Goal: Task Accomplishment & Management: Complete application form

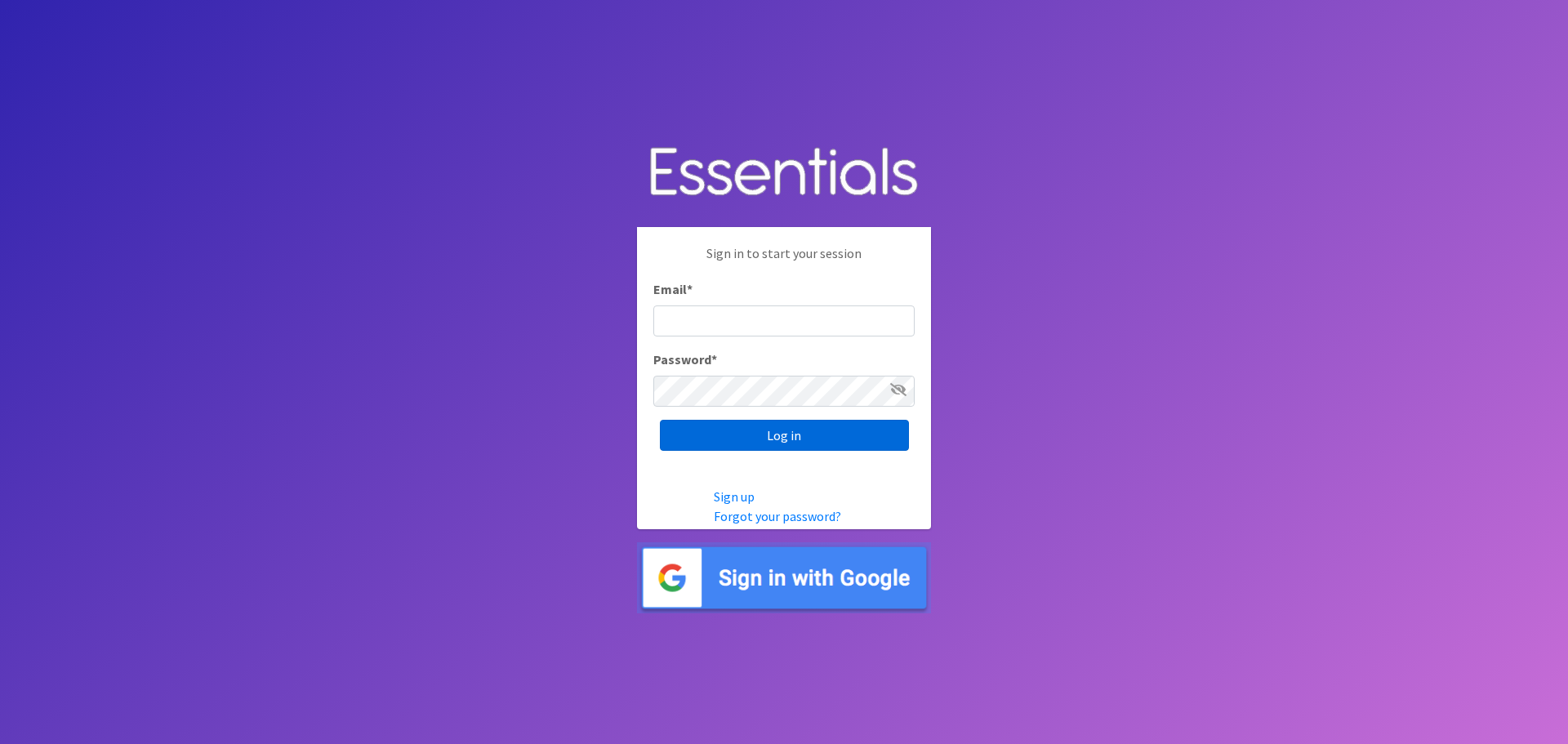
type input "heatherl@sylviassisters.org"
click at [756, 436] on input "Log in" at bounding box center [784, 434] width 249 height 31
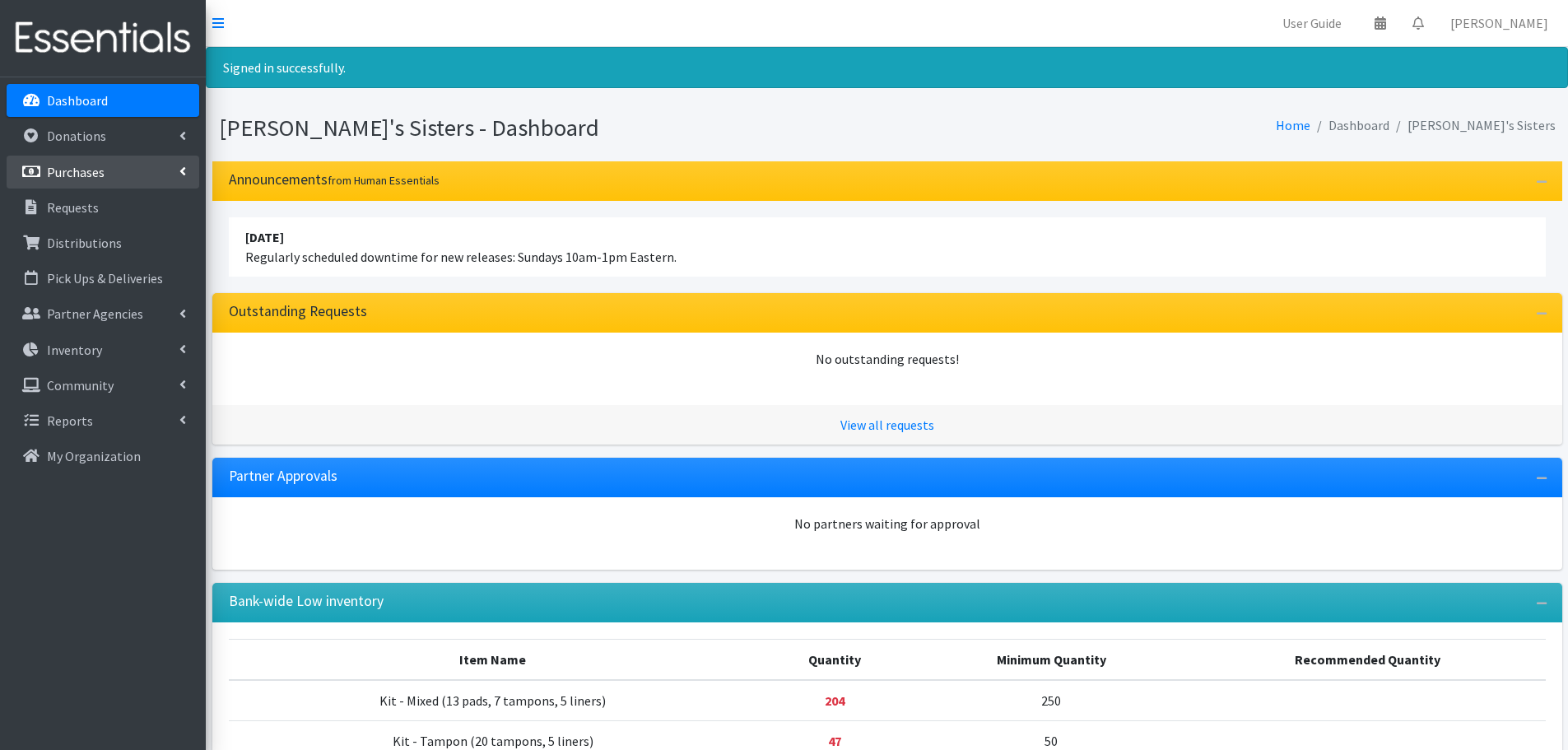
click at [122, 173] on link "Purchases" at bounding box center [103, 172] width 193 height 33
click at [118, 200] on link "All Purchases" at bounding box center [103, 207] width 193 height 33
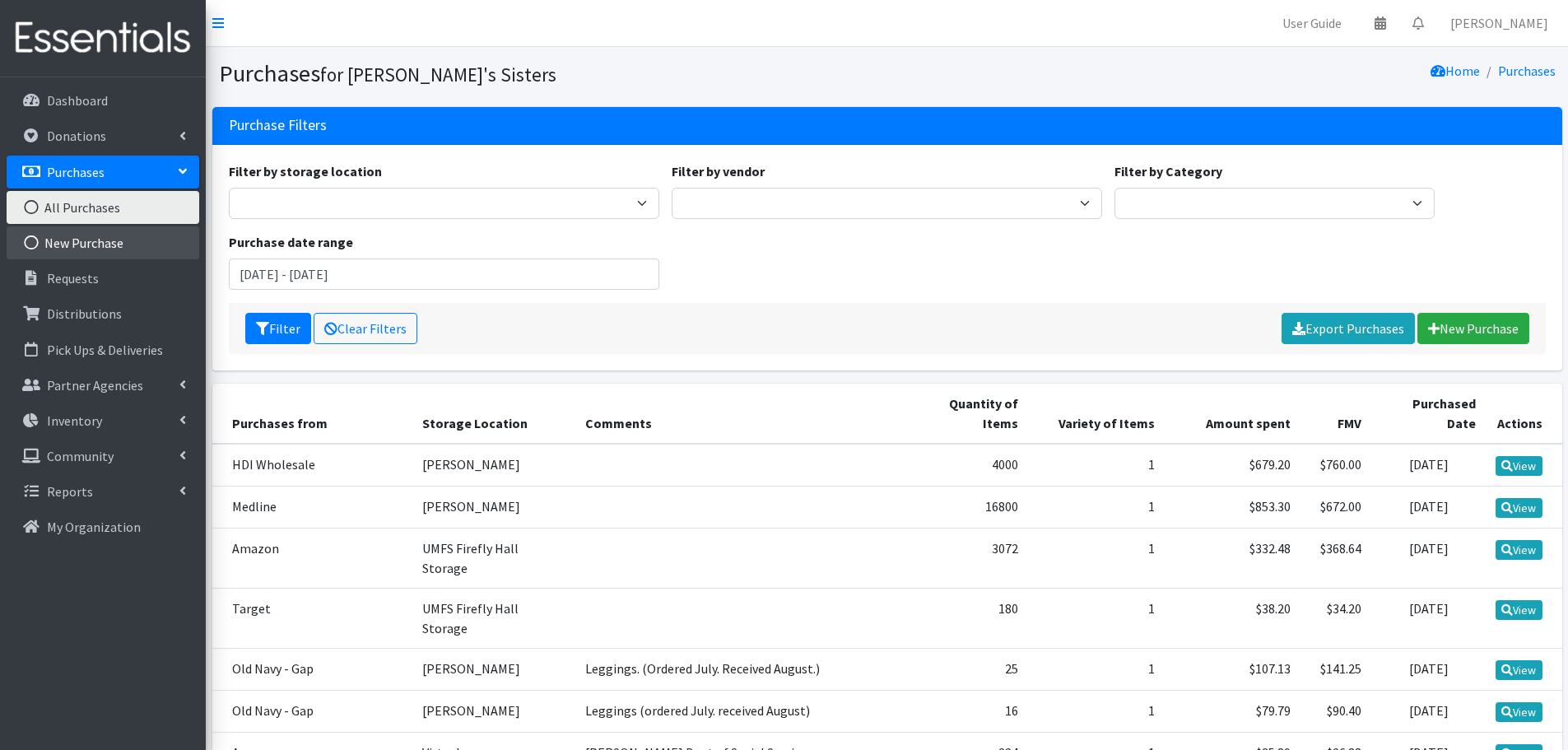
click at [98, 234] on link "New Purchase" at bounding box center [103, 242] width 193 height 33
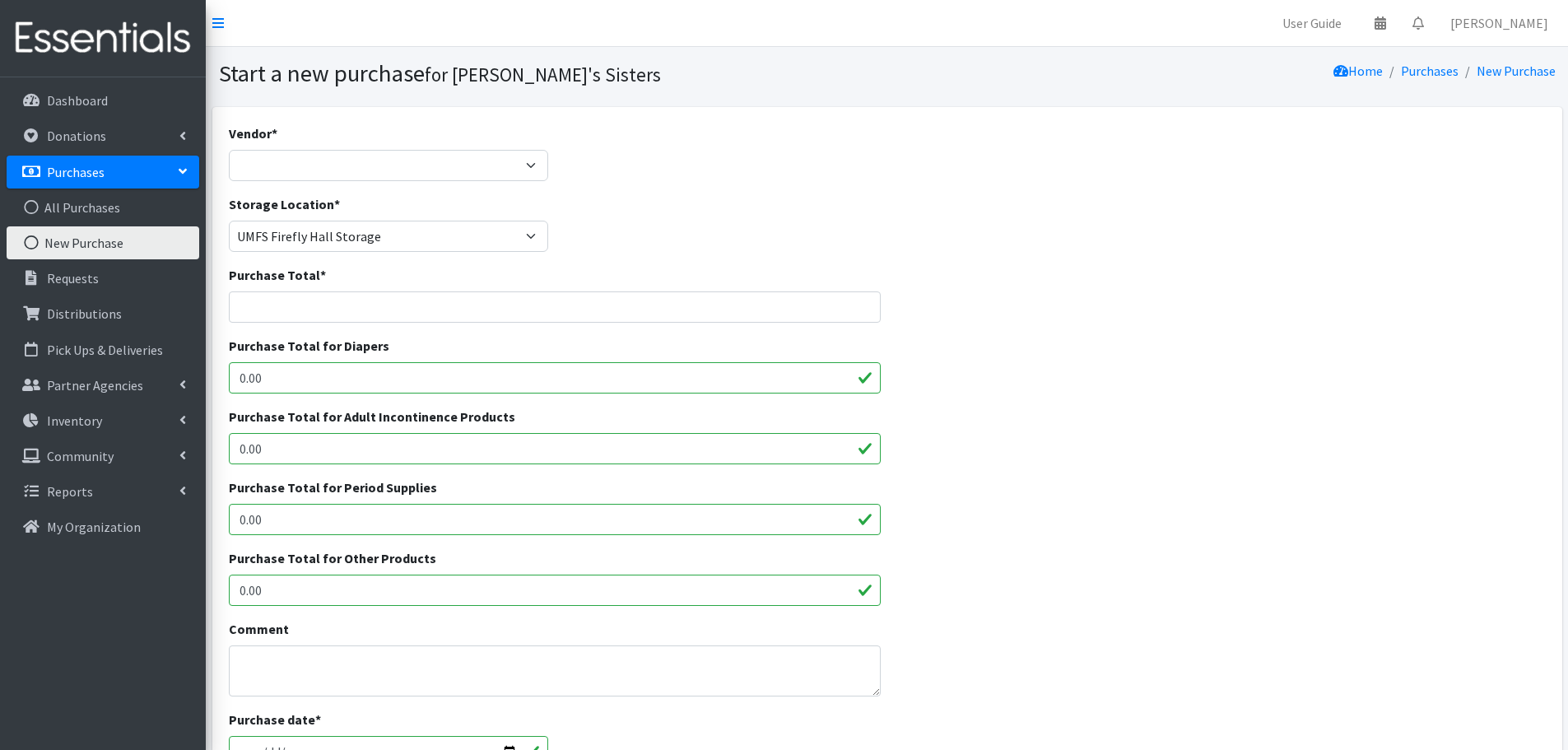
click at [391, 176] on select "Amazon Costco CVS HDI Wholesale McKesson Medline National Diaper Bank Network O…" at bounding box center [389, 165] width 320 height 31
click at [320, 154] on select "Amazon Costco CVS HDI Wholesale McKesson Medline National Diaper Bank Network O…" at bounding box center [389, 165] width 320 height 31
select select "362"
click at [229, 150] on select "Amazon Costco CVS HDI Wholesale McKesson Medline National Diaper Bank Network O…" at bounding box center [389, 165] width 320 height 31
click at [323, 287] on div "Purchase Total *" at bounding box center [555, 294] width 653 height 58
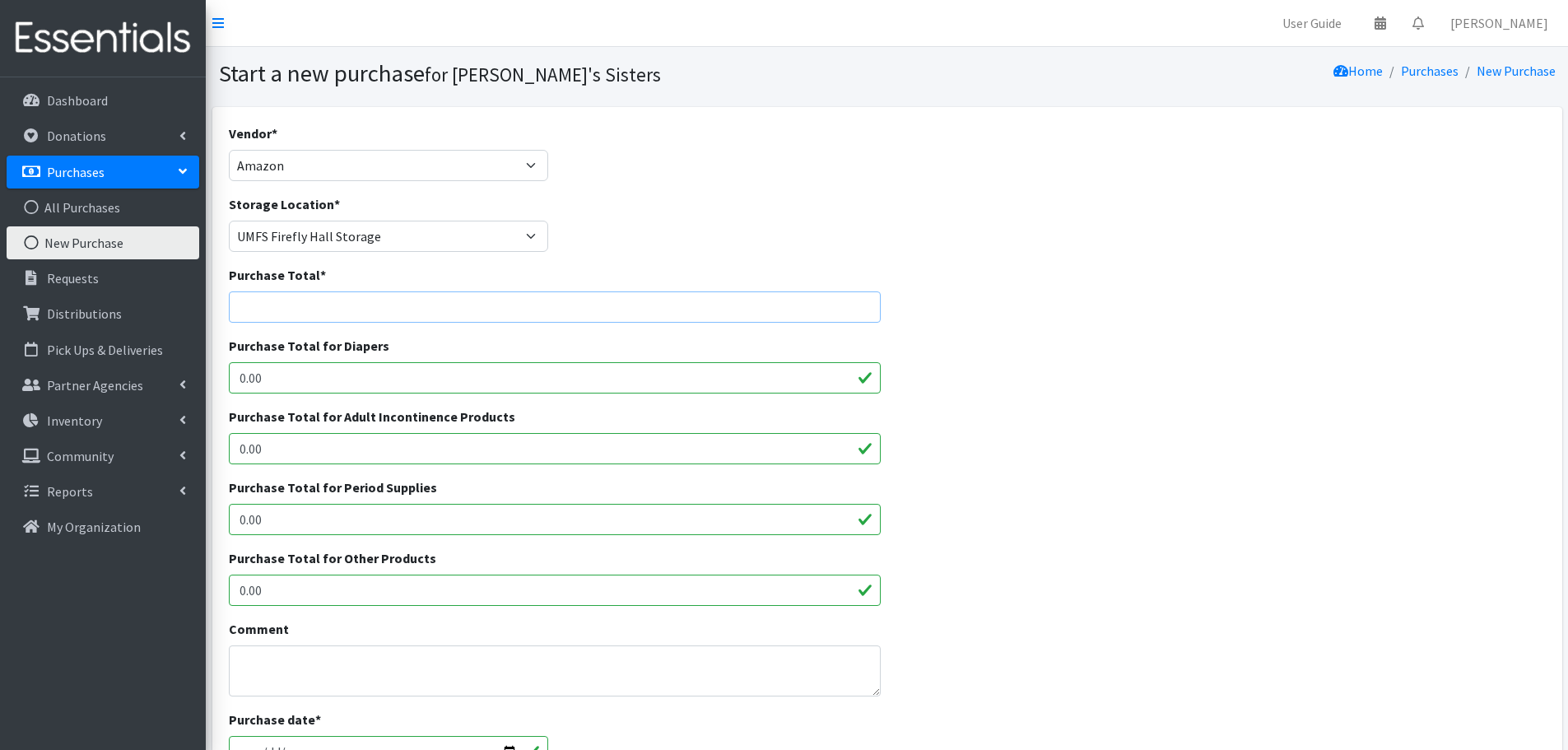
click at [322, 303] on input "Purchase Total *" at bounding box center [555, 306] width 653 height 31
paste input "2059.91"
type input "2059.91"
drag, startPoint x: 268, startPoint y: 594, endPoint x: 165, endPoint y: 593, distance: 103.8
click at [165, 593] on div "User Guide 0 Pick-ups remaining this week View Calendar 0 Requests 0 Partner Ag…" at bounding box center [784, 590] width 1568 height 1181
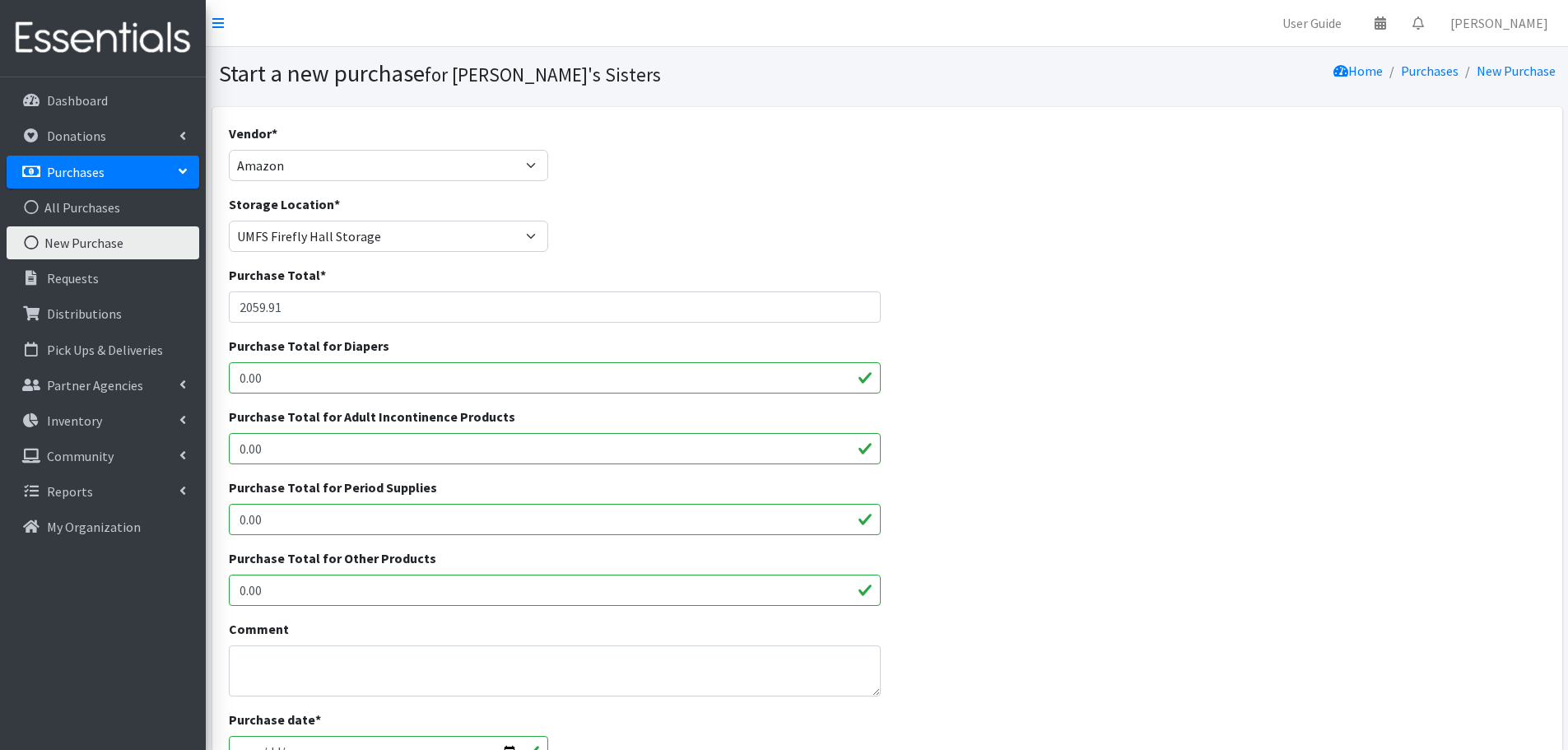
paste input "2059.91"
type input "2059.91"
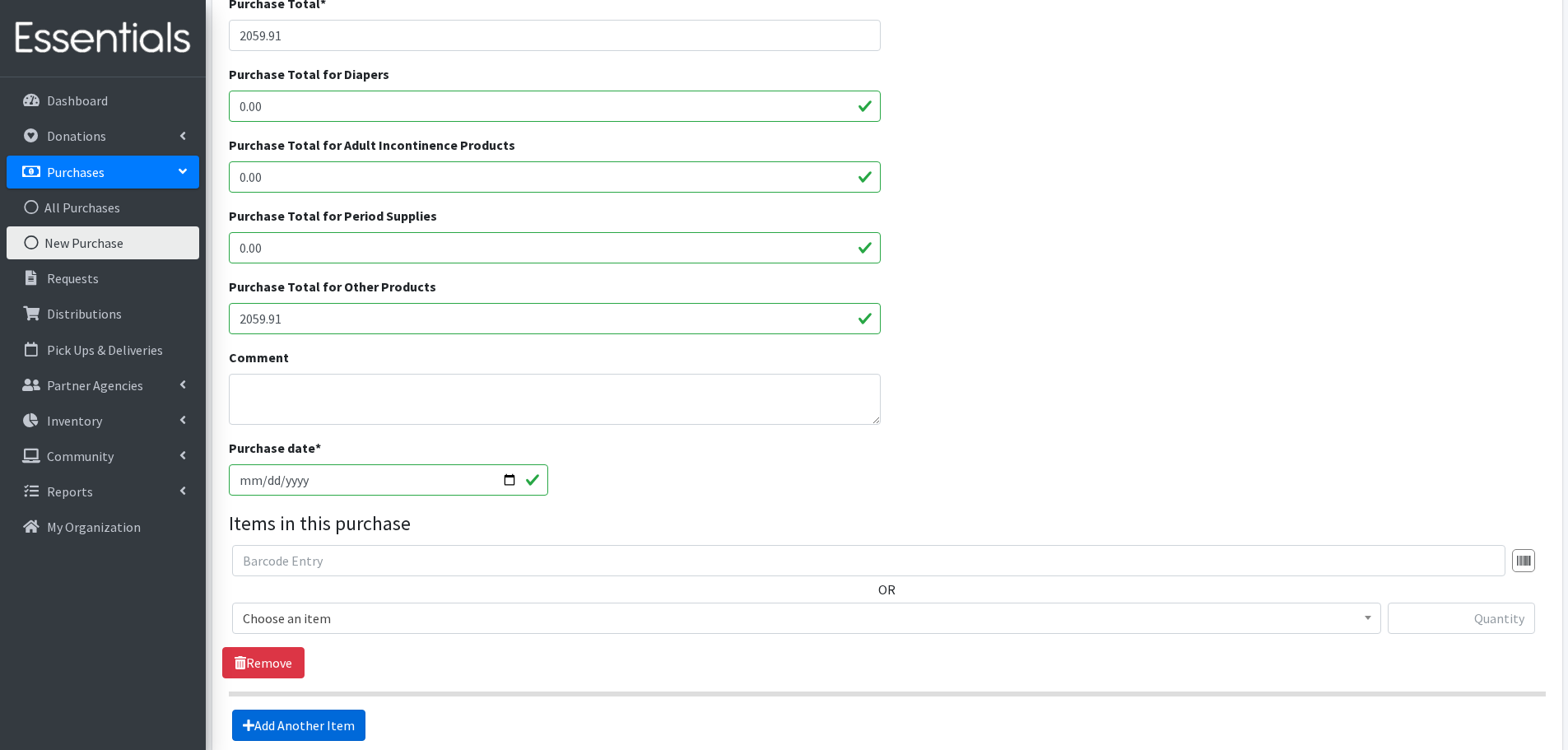
scroll to position [431, 0]
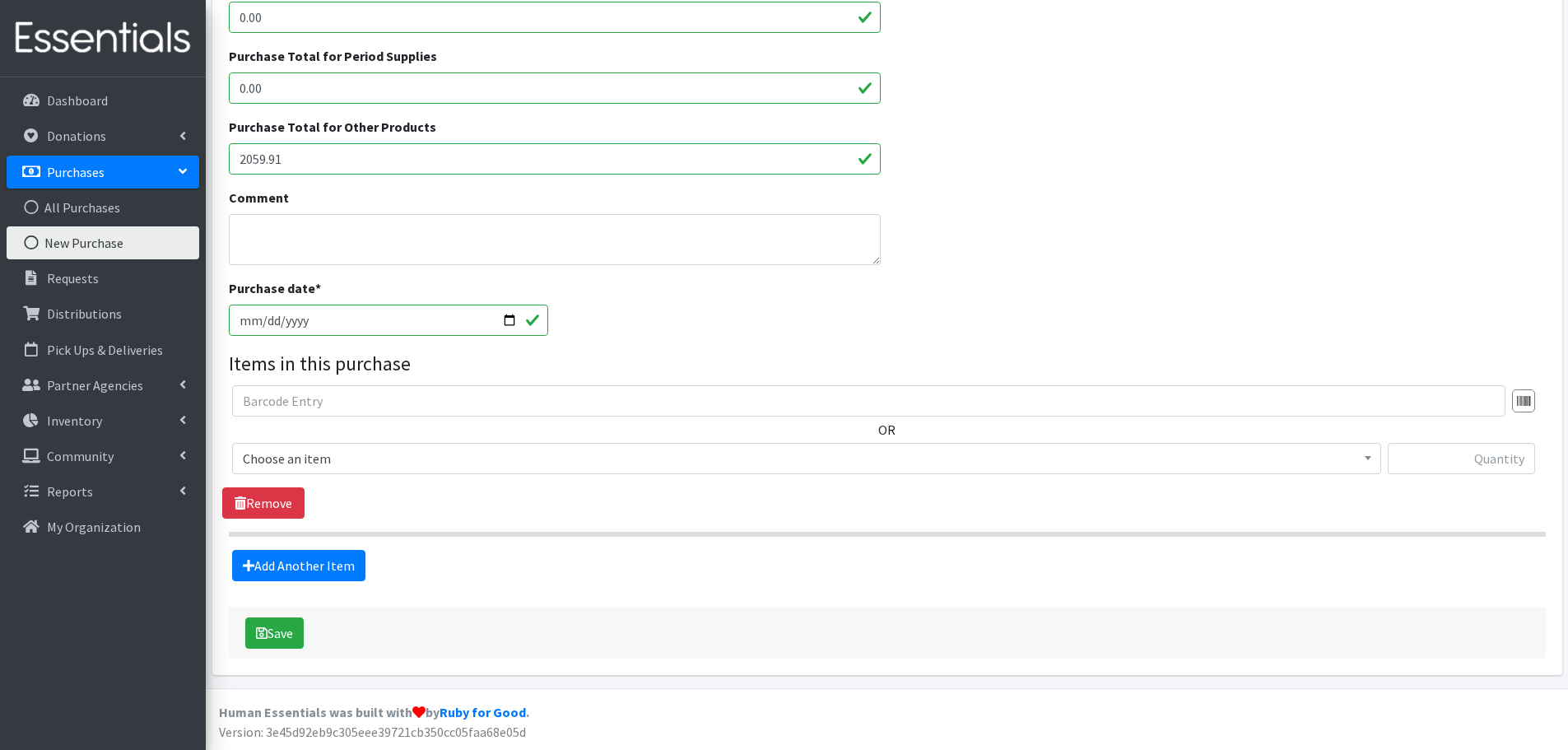
click at [266, 322] on input "2025-09-17" at bounding box center [389, 320] width 320 height 31
type input "2025-09-09"
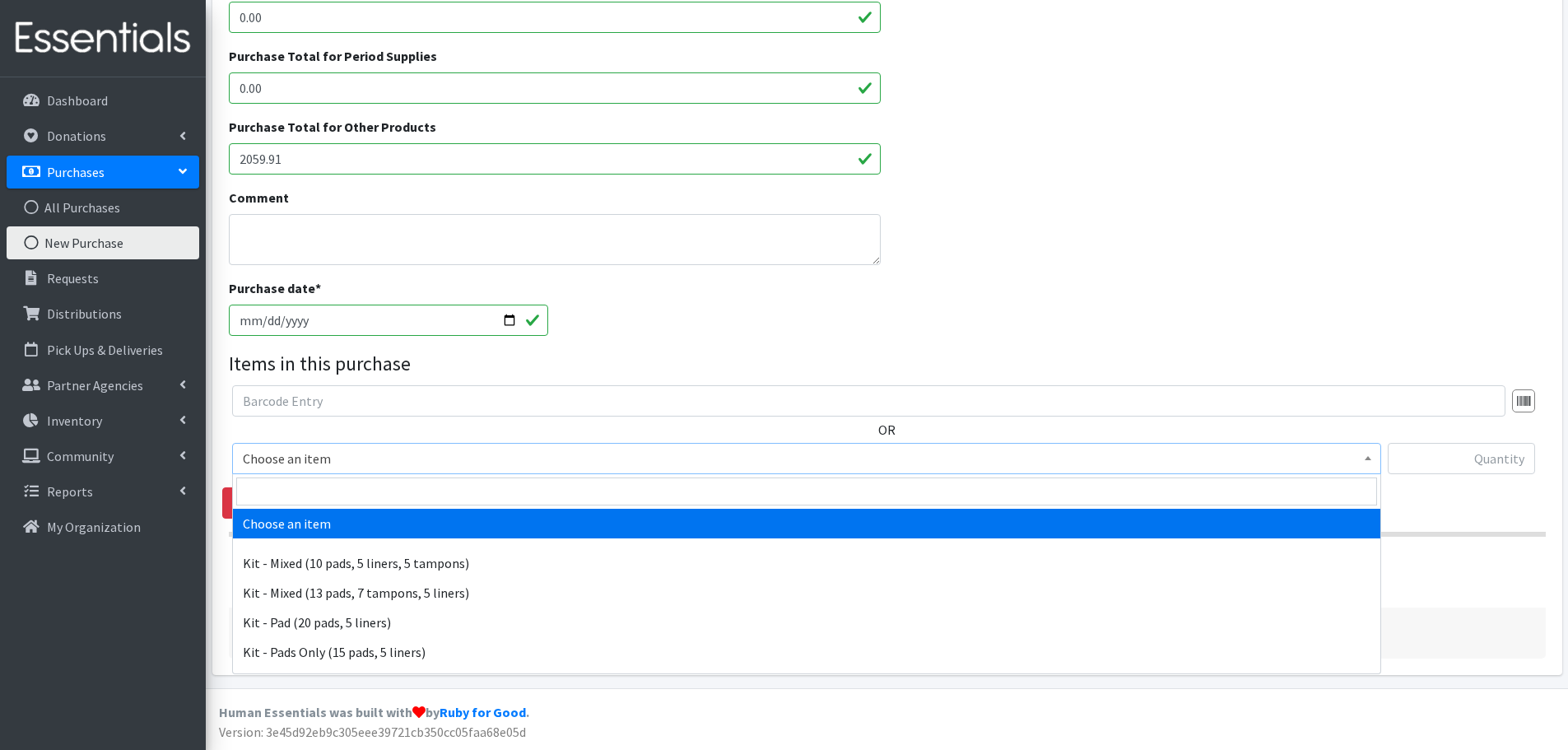
click at [316, 467] on span "Choose an item" at bounding box center [807, 458] width 1128 height 23
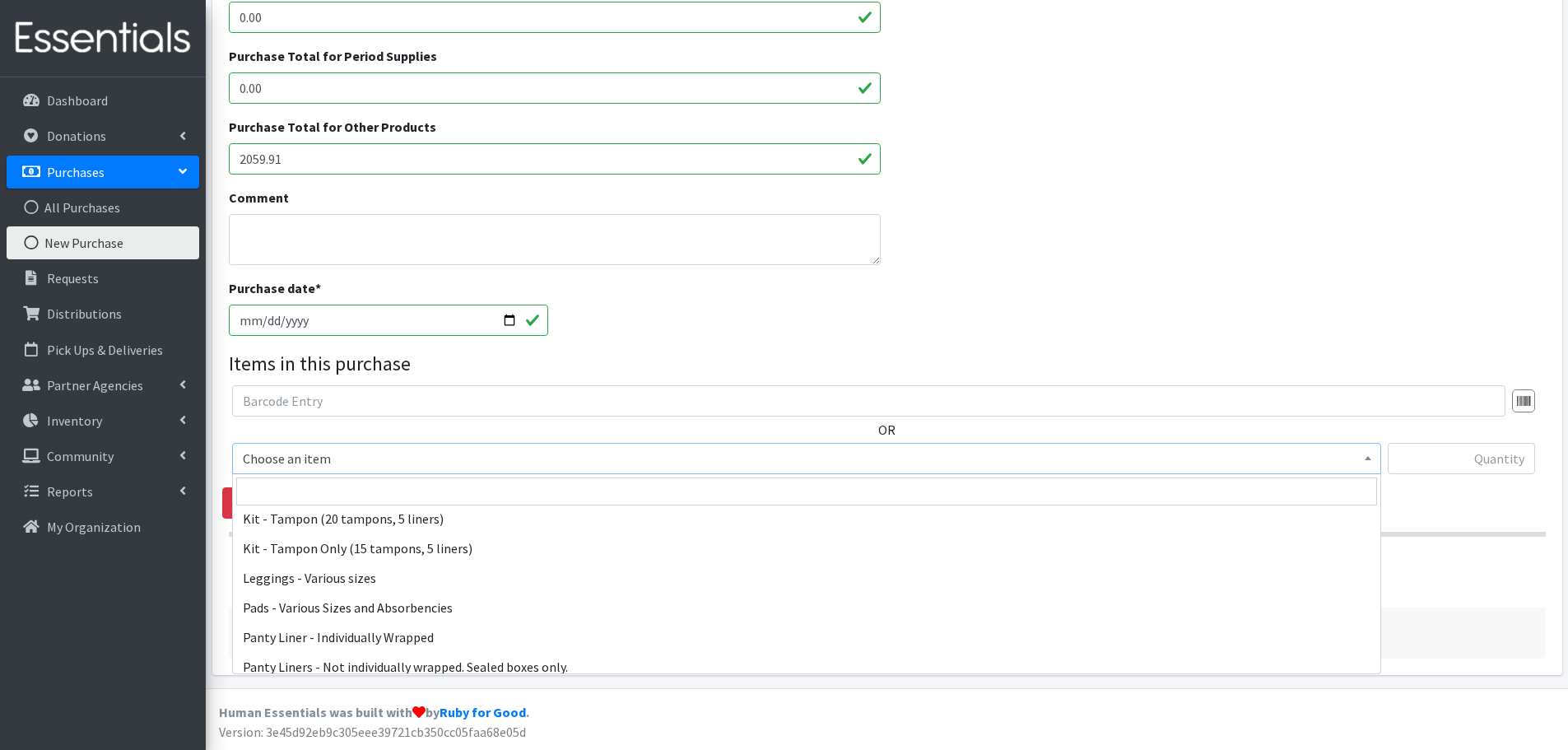
scroll to position [165, 0]
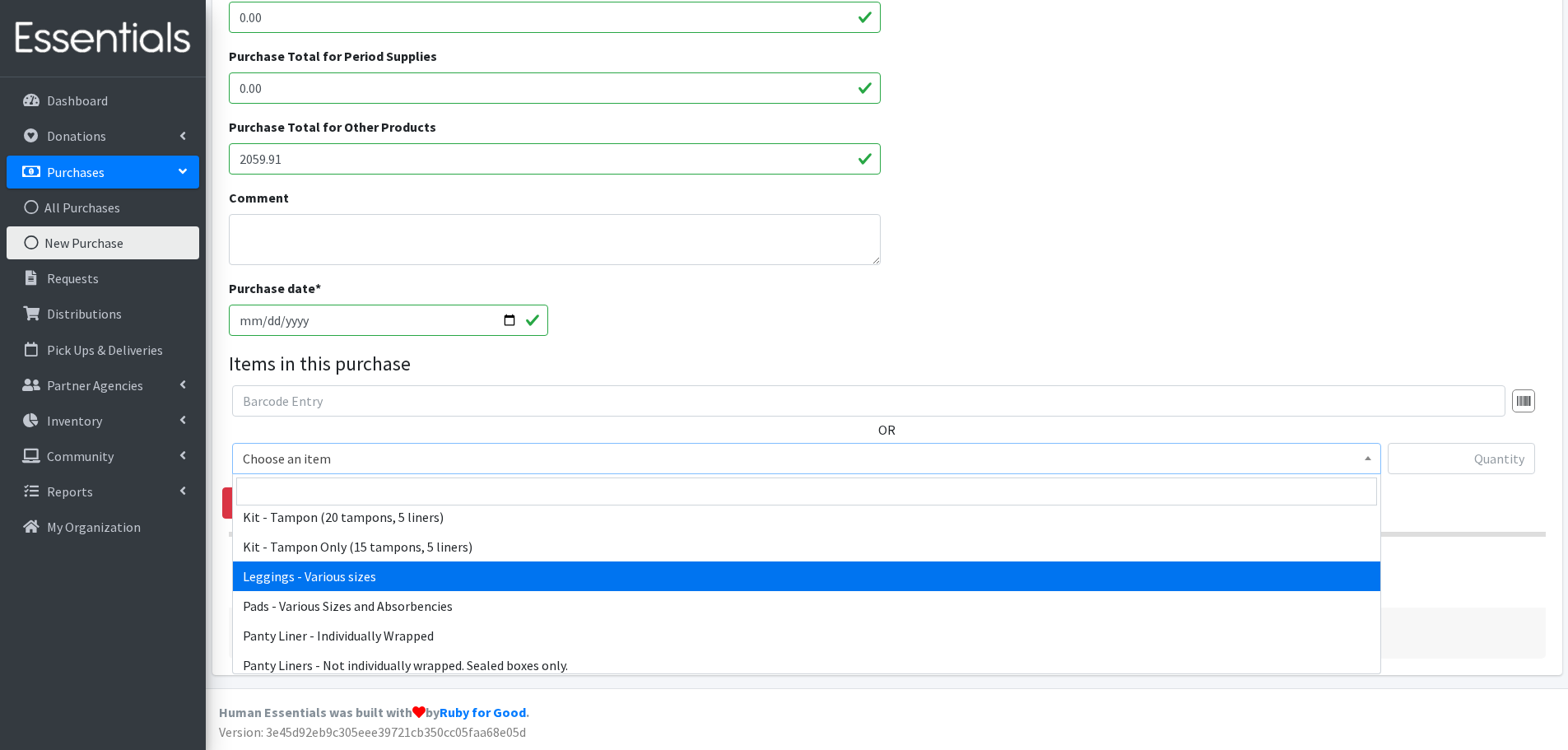
select select "12411"
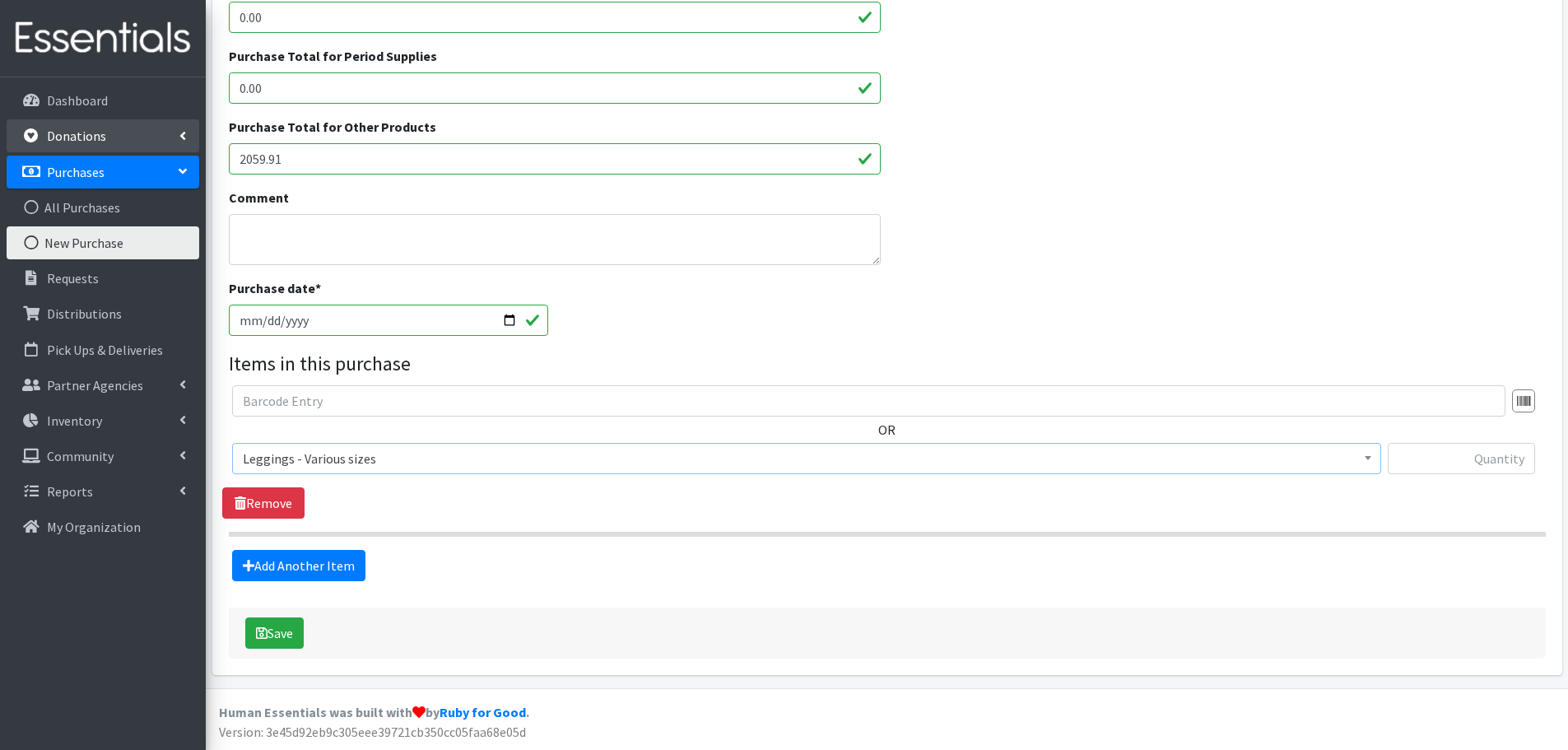
click at [121, 146] on link "Donations" at bounding box center [103, 135] width 193 height 33
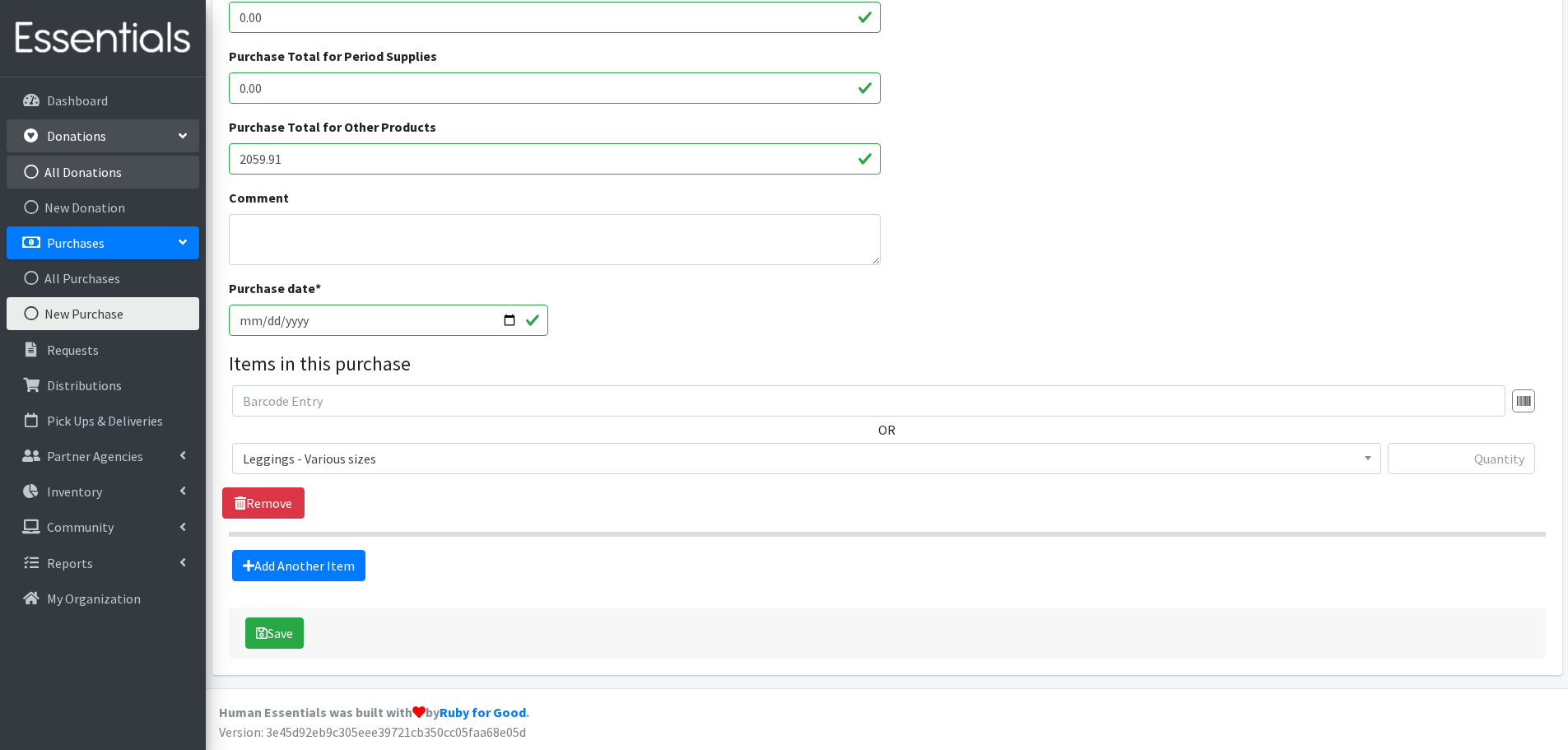
click at [112, 169] on link "All Donations" at bounding box center [103, 172] width 193 height 33
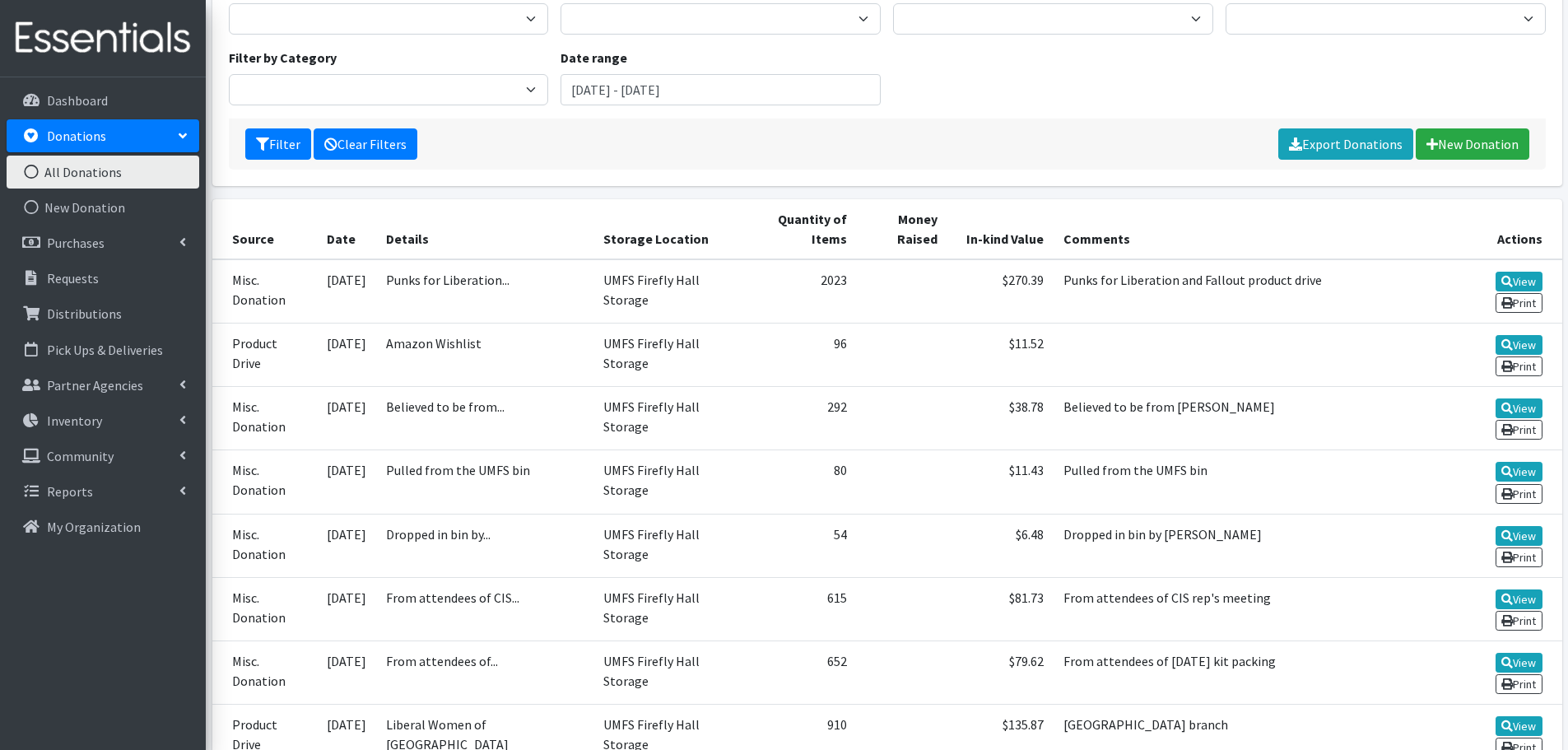
scroll to position [75, 0]
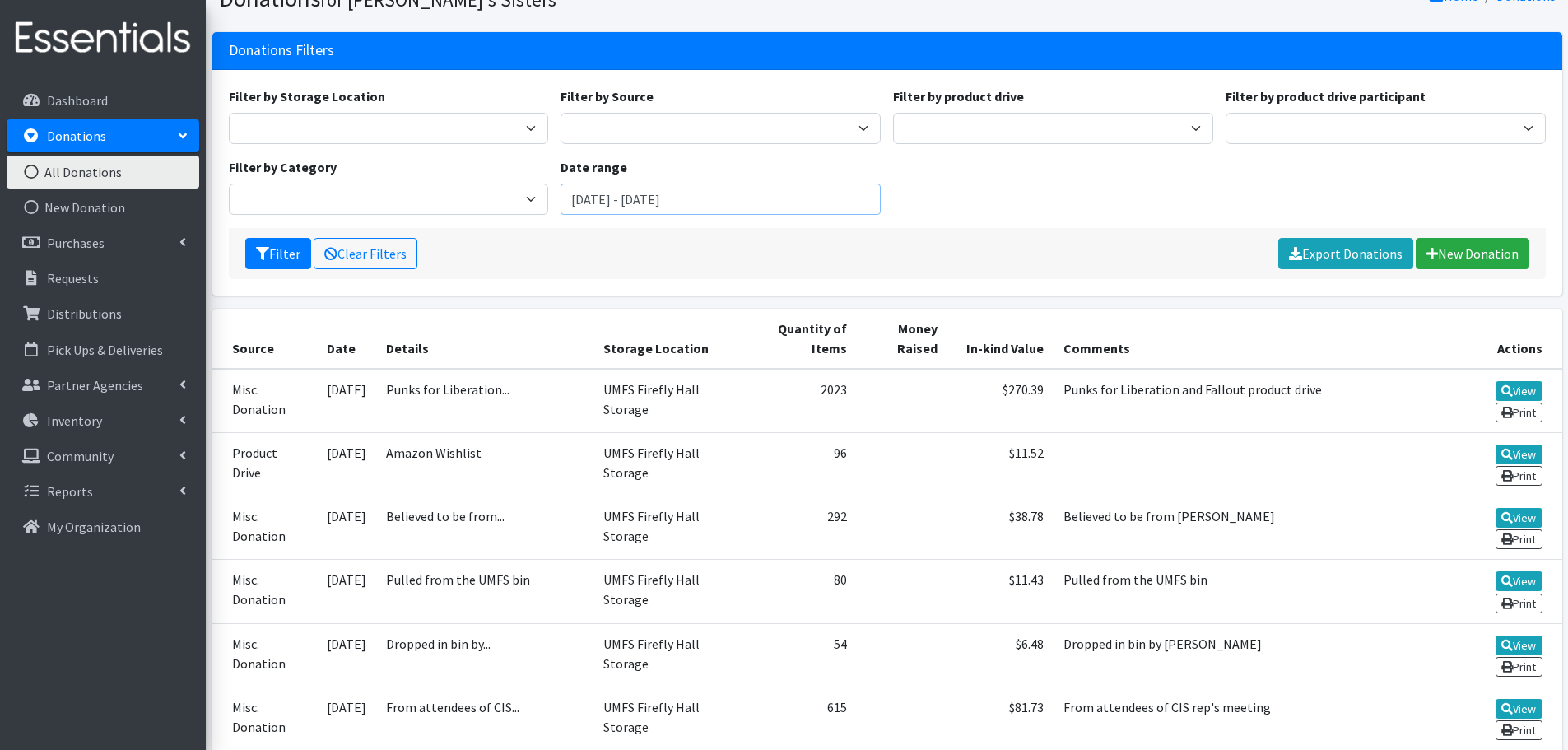
click at [741, 207] on input "[DATE] - [DATE]" at bounding box center [721, 199] width 320 height 31
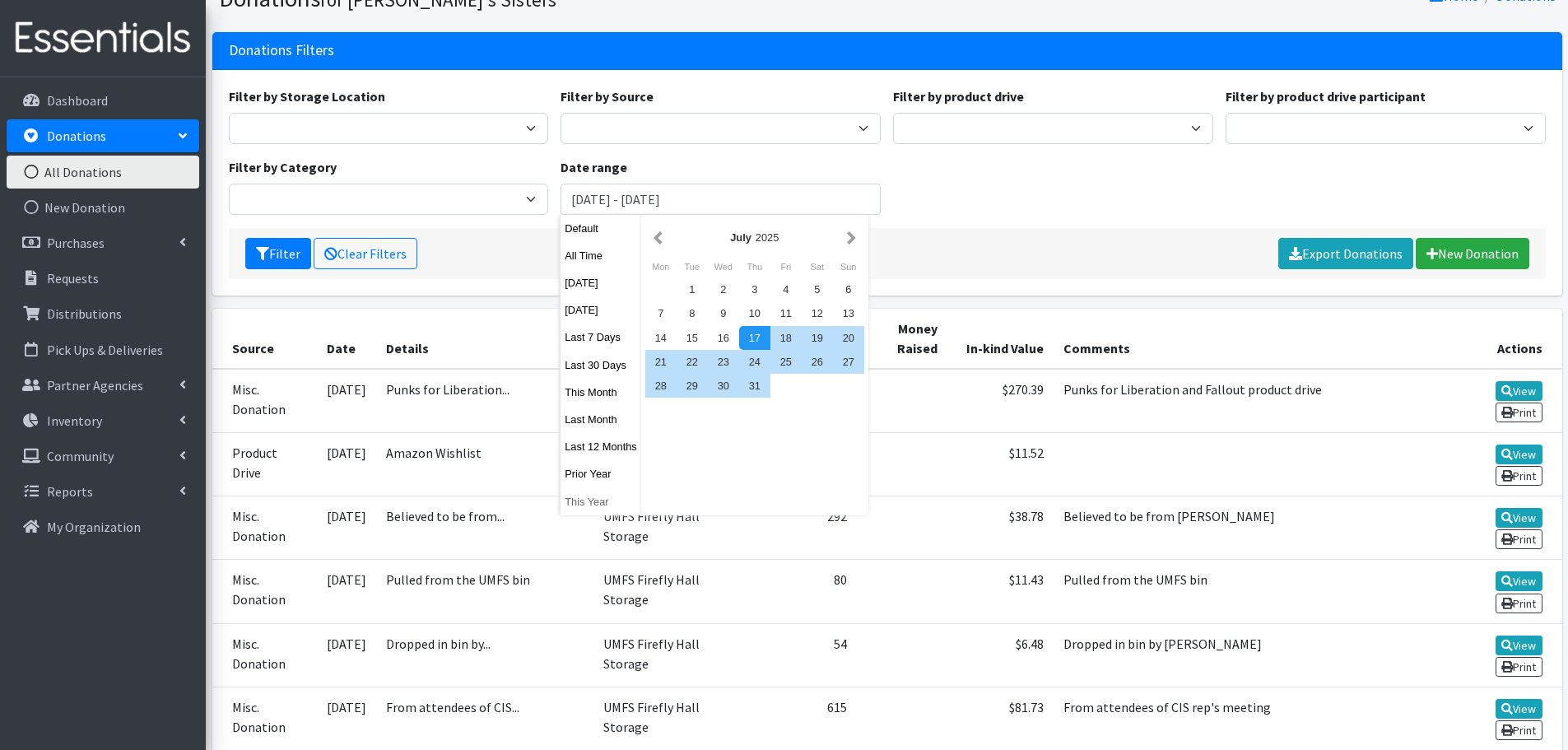
click at [599, 505] on button "This Year" at bounding box center [601, 502] width 81 height 24
type input "January 1, 2025 - December 31, 2025"
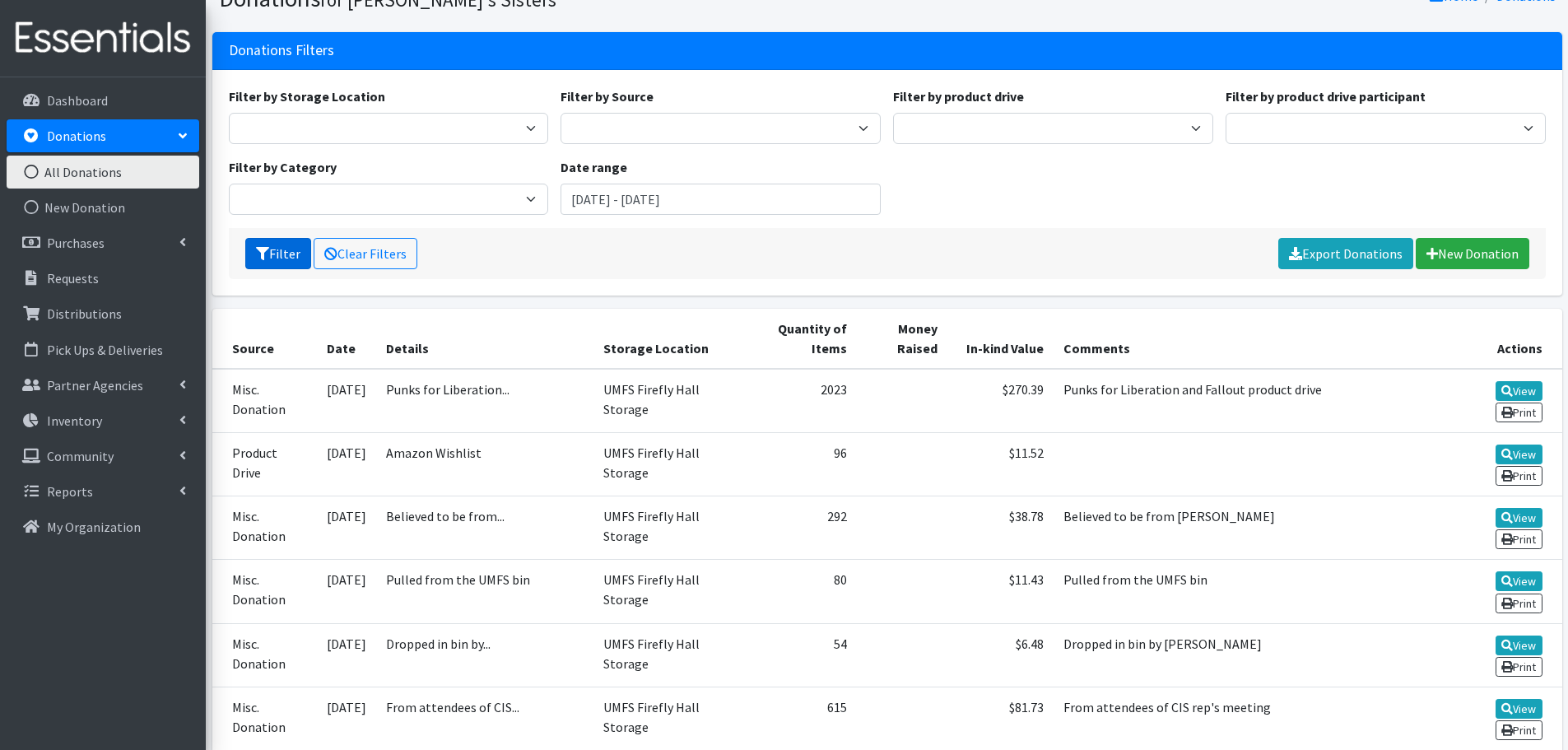
click at [251, 239] on button "Filter" at bounding box center [278, 253] width 66 height 31
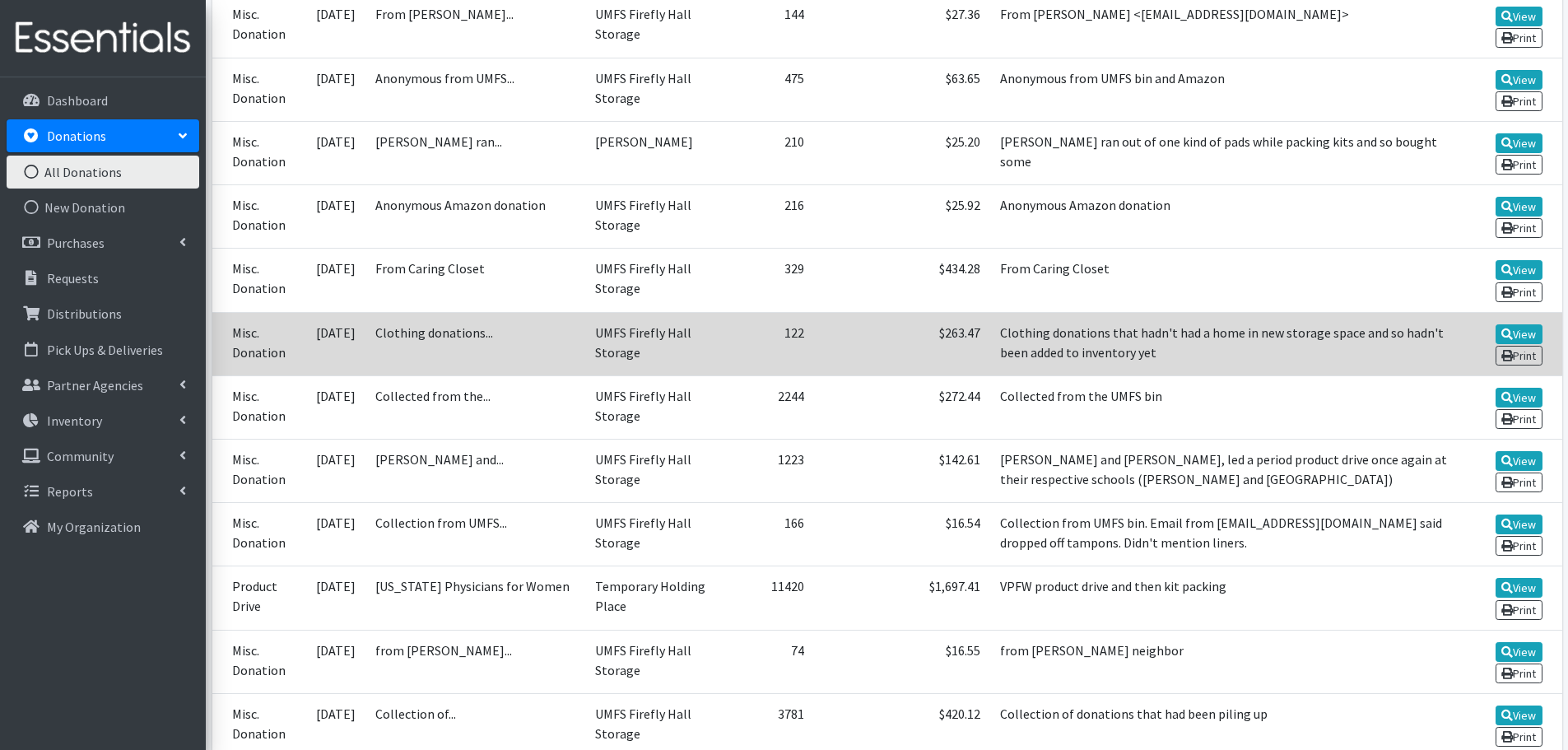
scroll to position [988, 0]
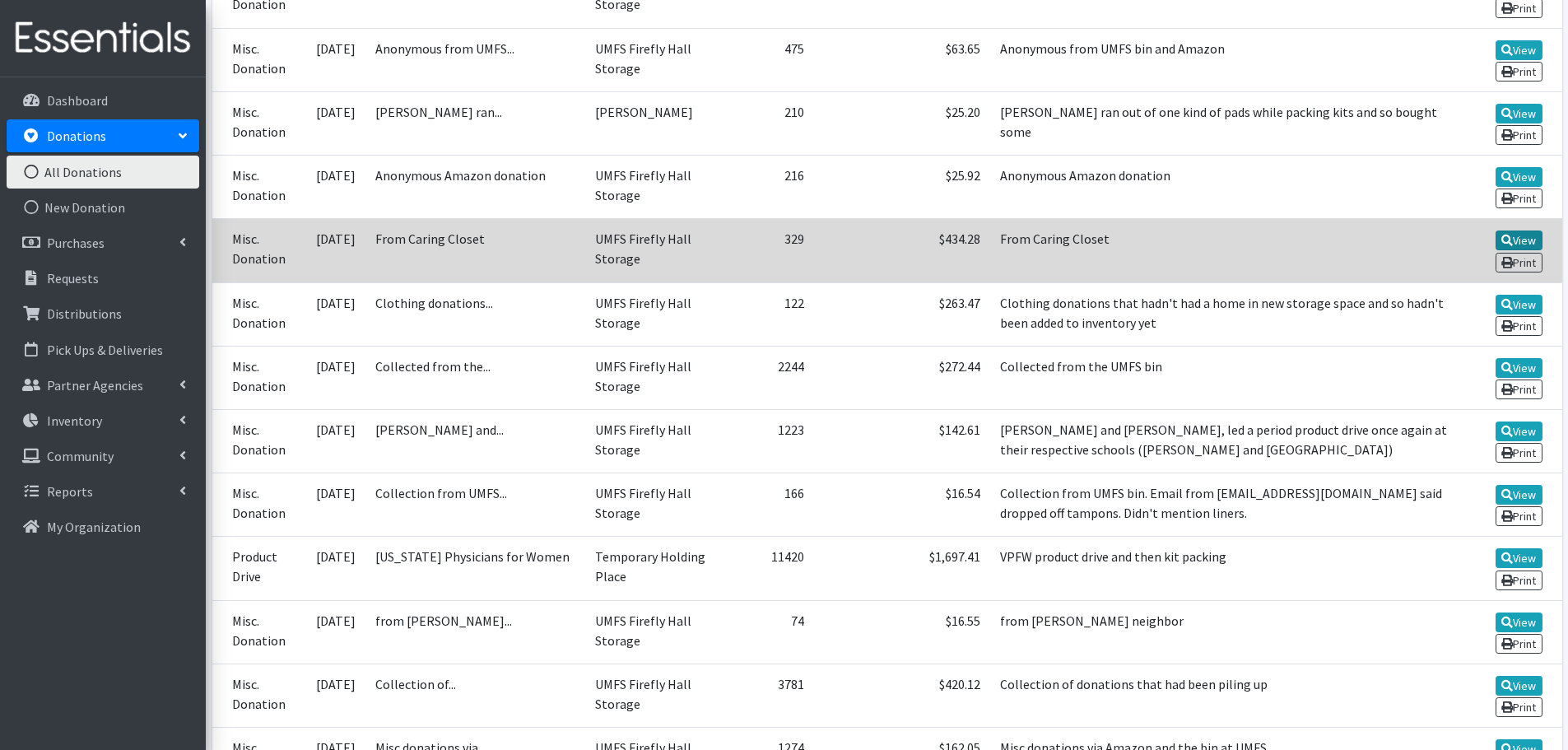
click at [1514, 243] on link "View" at bounding box center [1519, 241] width 47 height 20
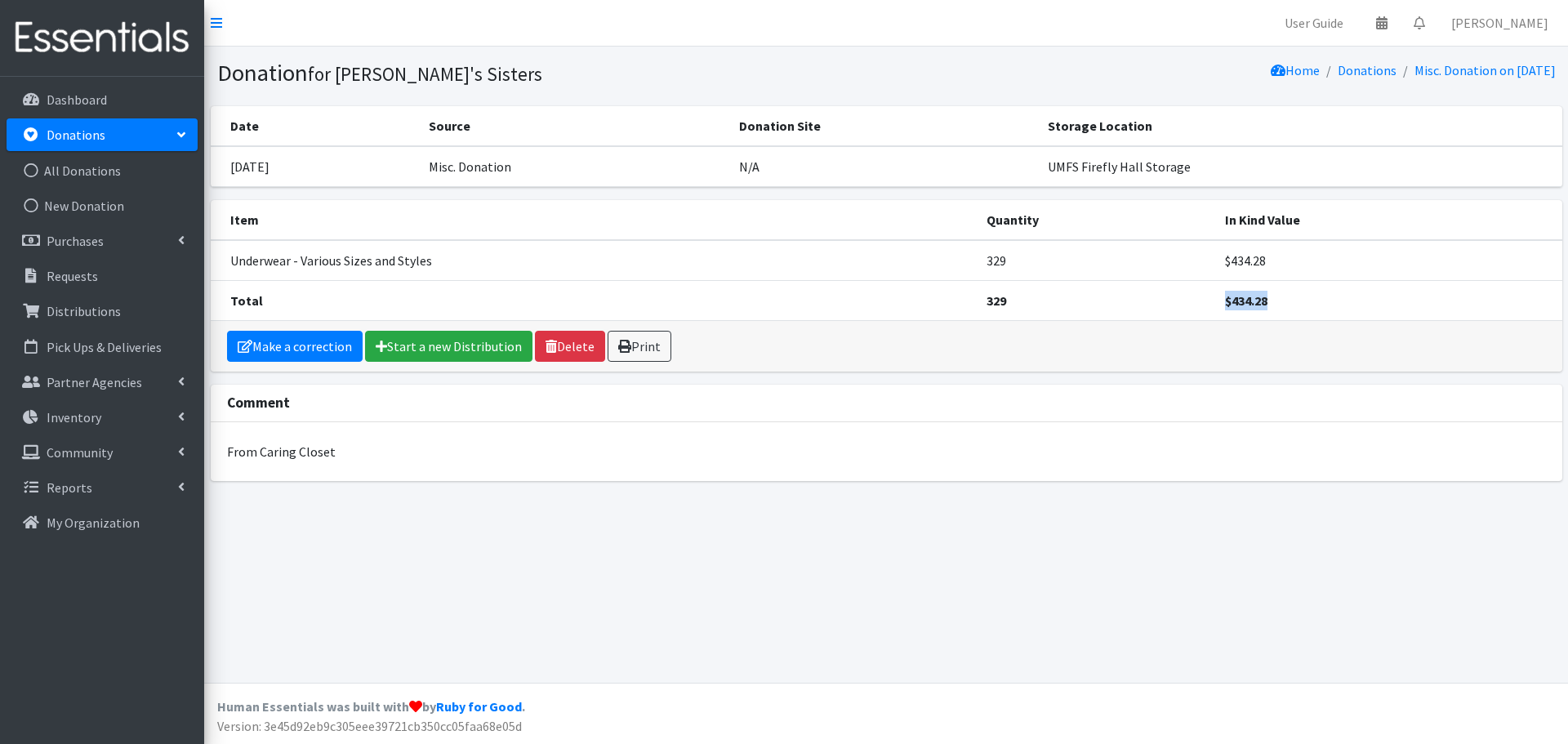
drag, startPoint x: 1288, startPoint y: 299, endPoint x: 1182, endPoint y: 302, distance: 106.0
click at [1188, 303] on tr "Total 329 $434.28" at bounding box center [886, 300] width 1352 height 40
click at [877, 474] on div "From Caring Closet" at bounding box center [886, 451] width 1352 height 59
click at [95, 308] on p "Distributions" at bounding box center [83, 310] width 74 height 16
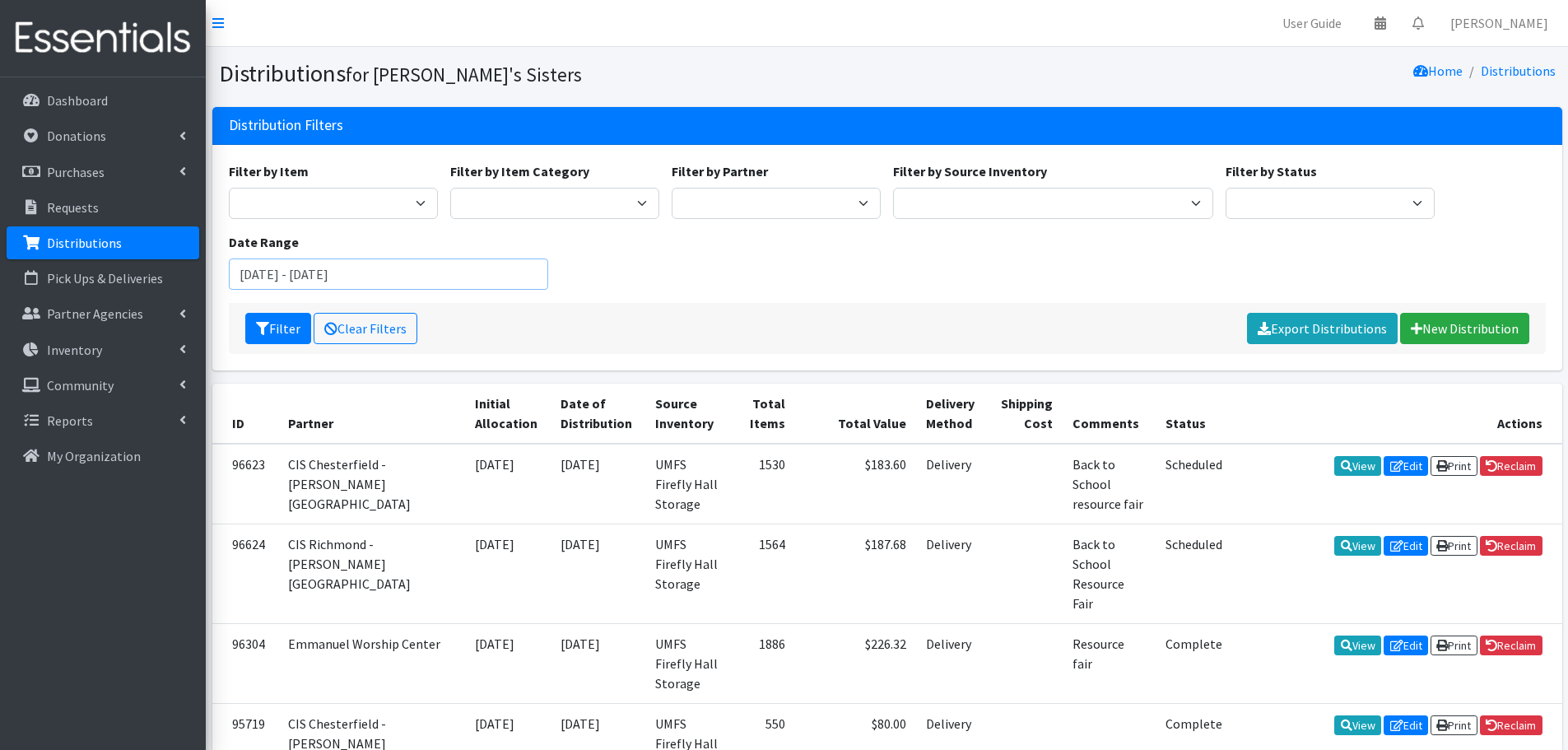
click at [297, 262] on input "July 17, 2025 - October 17, 2025" at bounding box center [389, 274] width 320 height 31
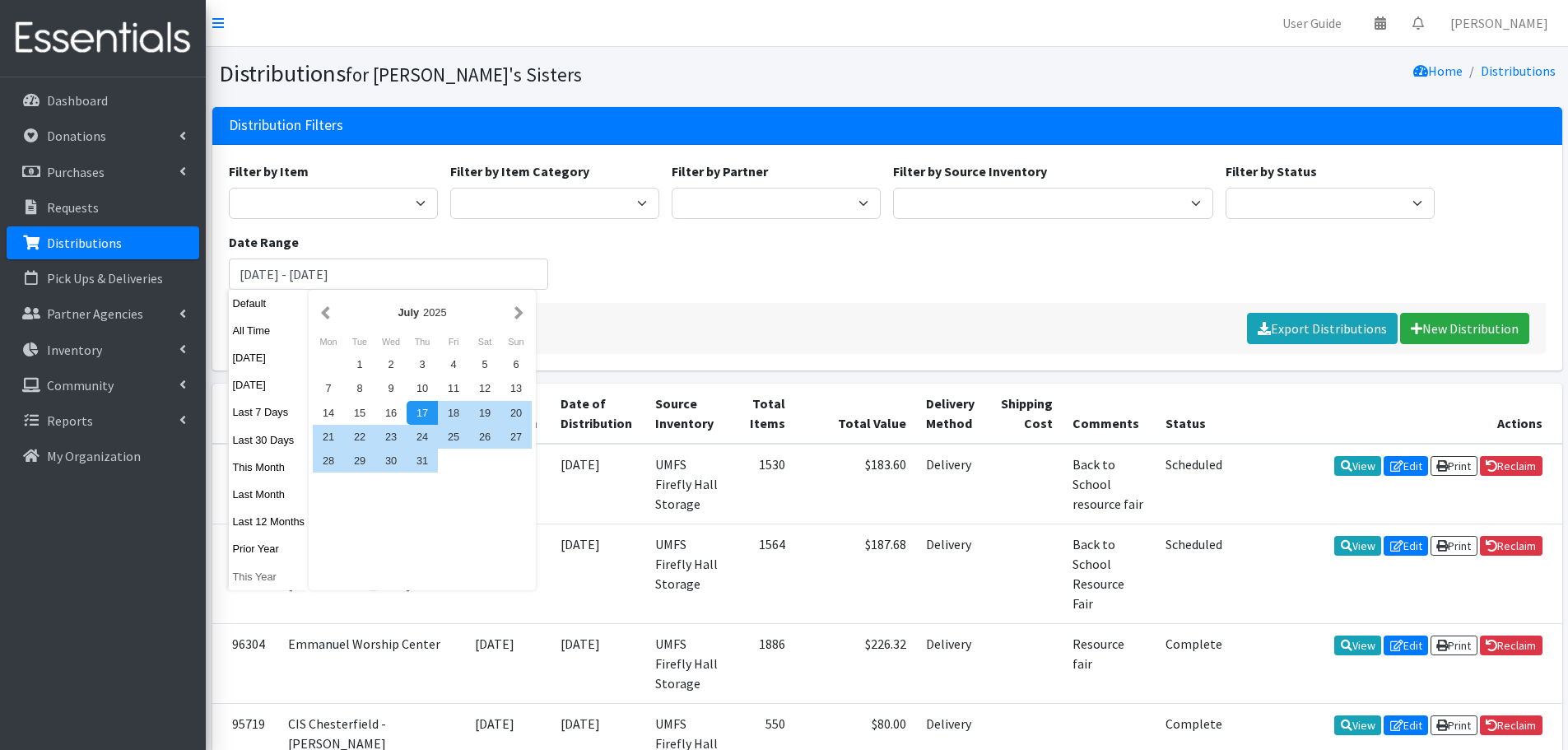
click at [257, 579] on button "This Year" at bounding box center [269, 577] width 81 height 24
type input "[DATE] - [DATE]"
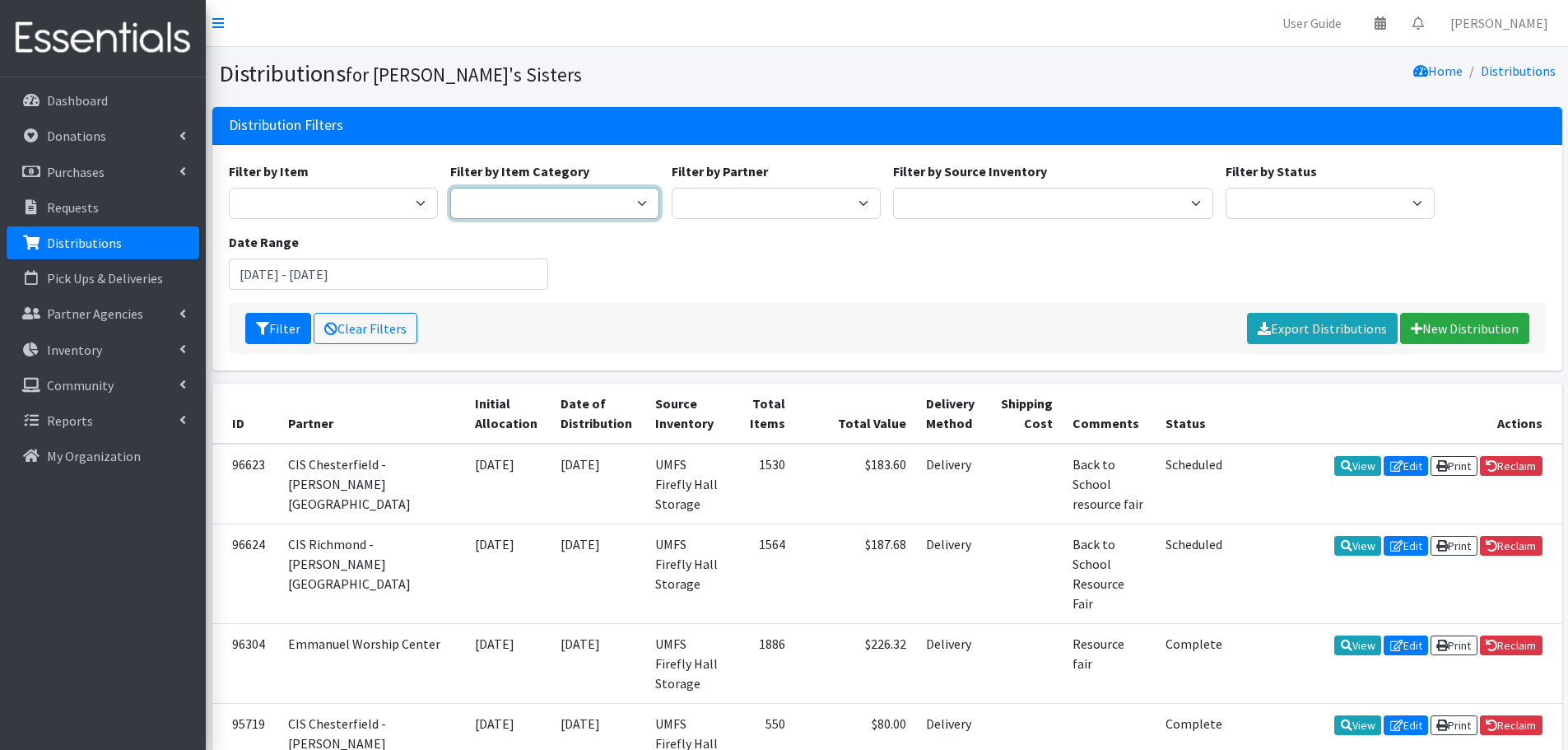
click at [616, 202] on select "Tampons Pads Panty Liners Clothing Retired Kits Do Not Use Things In This Categ…" at bounding box center [554, 203] width 209 height 31
select select "154"
click at [450, 188] on select "Tampons Pads Panty Liners Clothing Retired Kits Do Not Use Things In This Categ…" at bounding box center [554, 203] width 209 height 31
click at [266, 327] on icon "submit" at bounding box center [262, 328] width 13 height 13
